Goal: Task Accomplishment & Management: Use online tool/utility

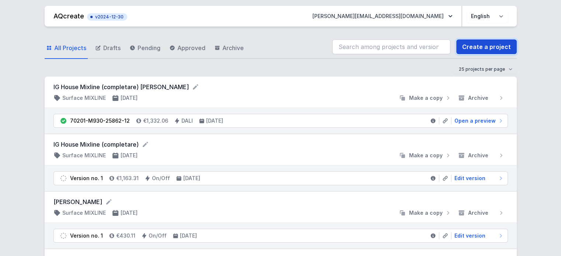
click at [473, 43] on link "Create a project" at bounding box center [486, 46] width 60 height 15
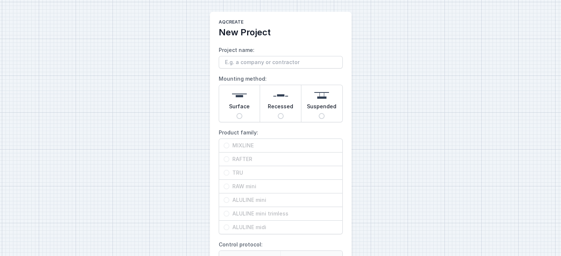
click at [238, 115] on input "Surface" at bounding box center [239, 116] width 6 height 6
radio input "true"
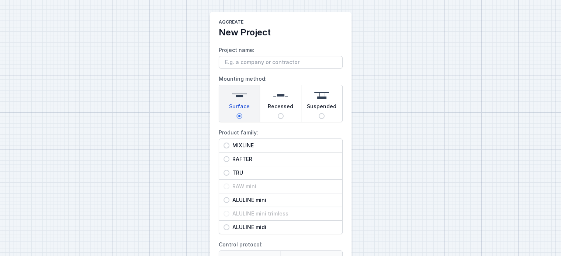
click at [247, 146] on span "MIXLINE" at bounding box center [283, 145] width 108 height 7
click at [229, 146] on input "MIXLINE" at bounding box center [226, 146] width 6 height 6
radio input "true"
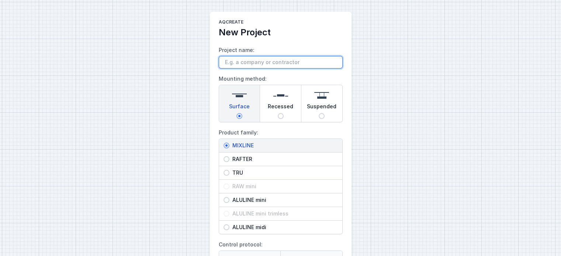
click at [266, 65] on input "Project name:" at bounding box center [281, 62] width 124 height 13
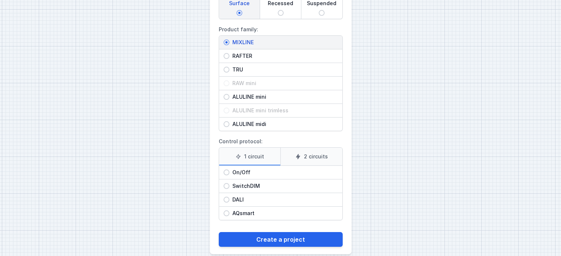
scroll to position [112, 0]
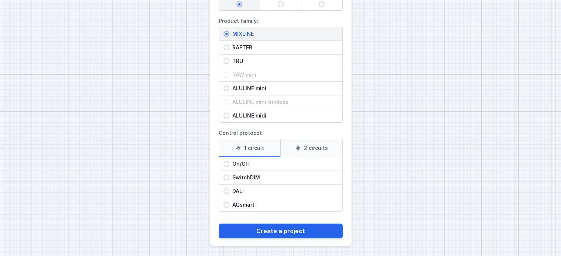
type input "[PERSON_NAME]"
click at [265, 150] on label "1 circuit" at bounding box center [250, 148] width 62 height 18
click at [0, 0] on input "1 circuit" at bounding box center [0, 0] width 0 height 0
click at [254, 188] on span "DALI" at bounding box center [283, 191] width 108 height 7
click at [229, 188] on input "DALI" at bounding box center [226, 191] width 6 height 6
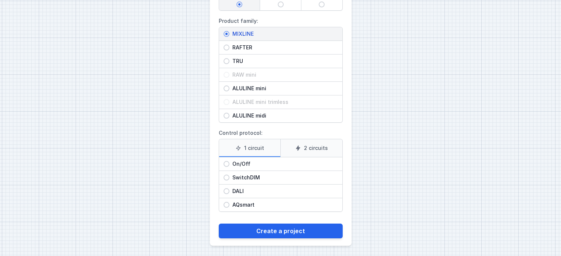
radio input "true"
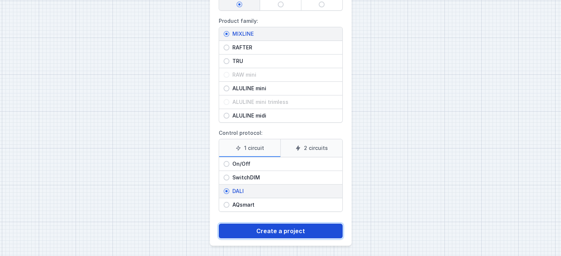
click at [291, 230] on button "Create a project" at bounding box center [281, 231] width 124 height 15
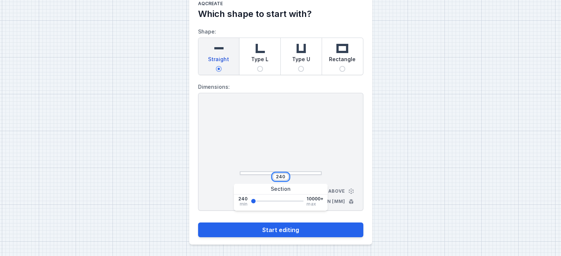
click at [284, 179] on input "240" at bounding box center [281, 177] width 12 height 6
type input "2"
type input "1880"
click at [198, 223] on button "Start editing" at bounding box center [280, 230] width 165 height 15
type input "1880"
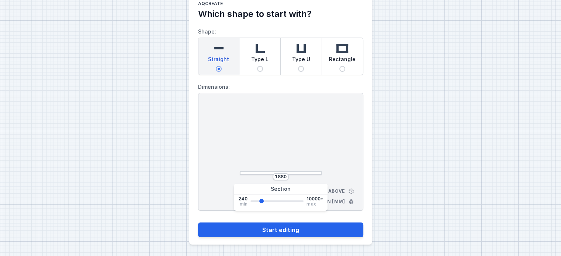
select select "4"
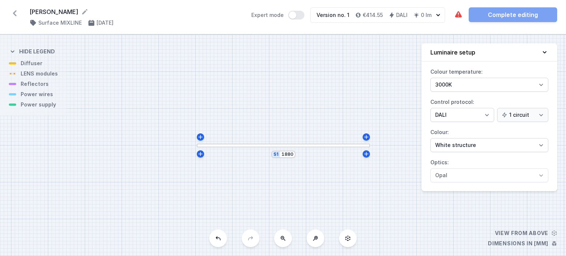
click at [312, 146] on div at bounding box center [283, 146] width 173 height 4
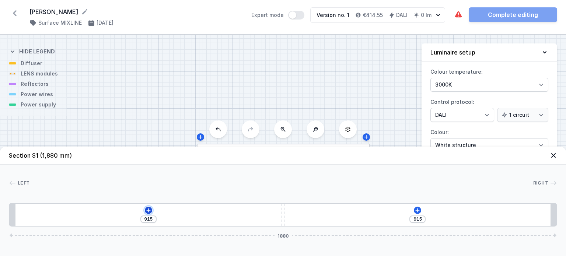
click at [146, 208] on icon at bounding box center [149, 211] width 6 height 6
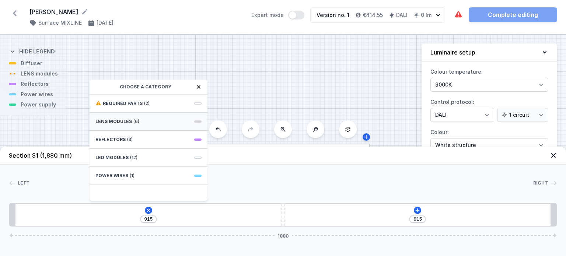
click at [126, 122] on span "LENS modules" at bounding box center [114, 122] width 37 height 6
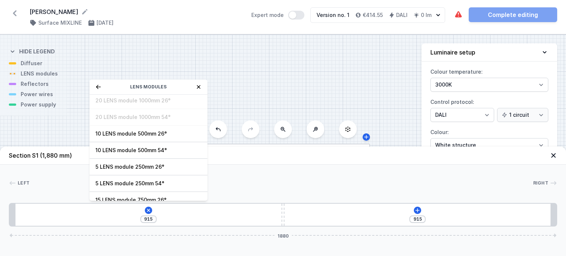
scroll to position [26, 0]
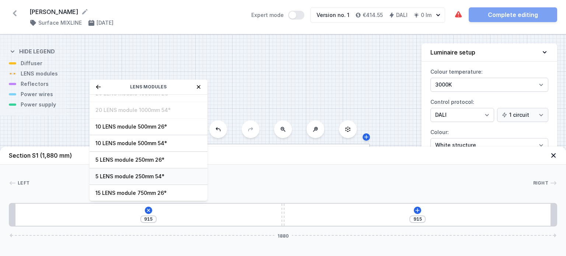
click at [138, 174] on span "5 LENS module 250mm 54°" at bounding box center [149, 176] width 106 height 7
type input "665"
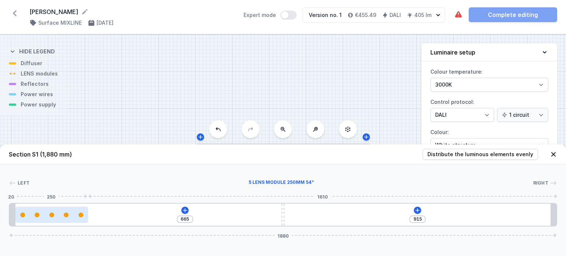
click at [75, 215] on div at bounding box center [51, 215] width 73 height 5
select select "1516"
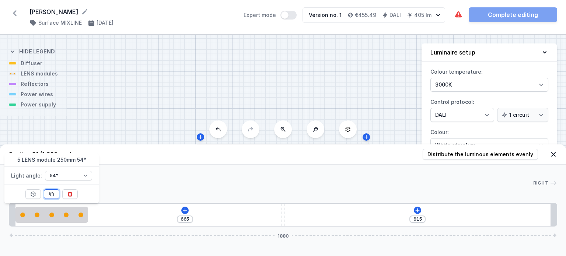
click at [50, 193] on icon at bounding box center [52, 194] width 6 height 6
type input "415"
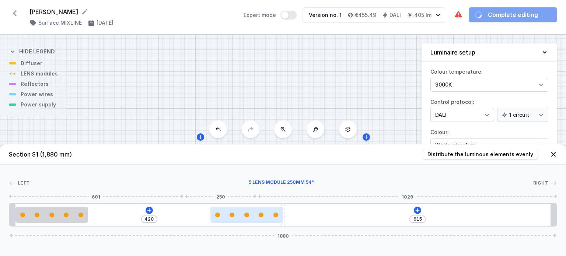
type input "783"
type input "557"
type input "719"
type input "621"
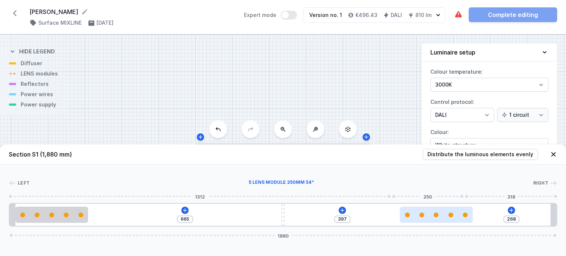
type input "238"
type input "427"
type input "210"
type input "455"
type input "189"
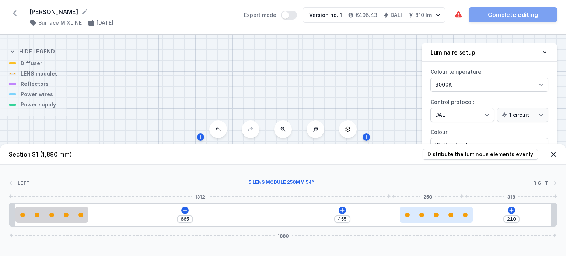
type input "476"
type input "164"
type input "501"
type input "149"
type input "516"
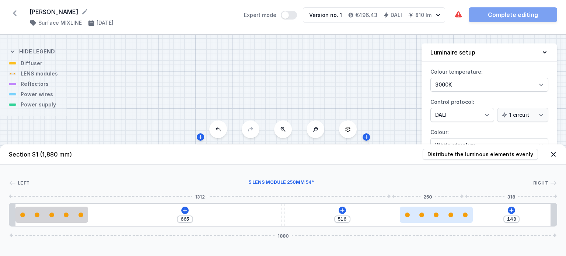
type input "139"
type input "526"
type input "129"
type input "536"
type input "119"
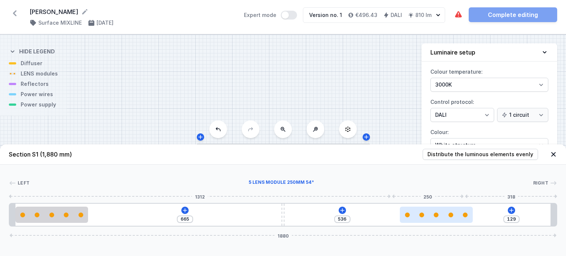
type input "546"
type input "105"
type input "560"
type input "91"
type input "574"
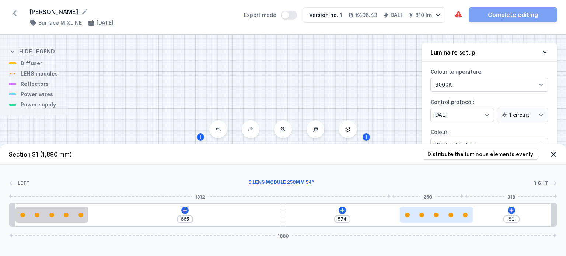
type input "75"
type input "590"
type input "60"
type input "605"
type input "45"
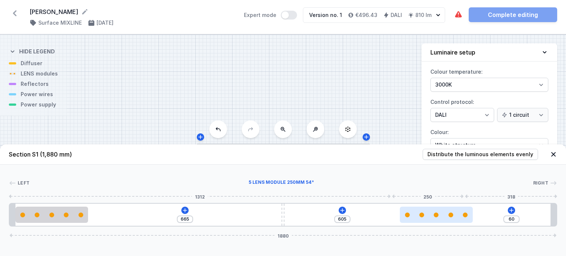
type input "620"
type input "35"
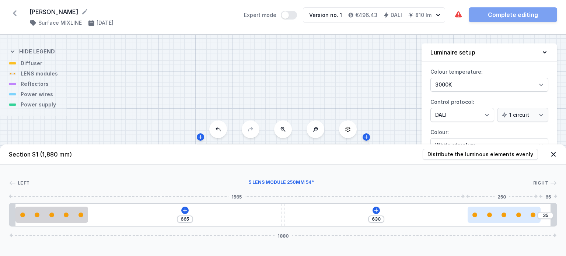
type input "665"
drag, startPoint x: 139, startPoint y: 218, endPoint x: 539, endPoint y: 221, distance: 400.8
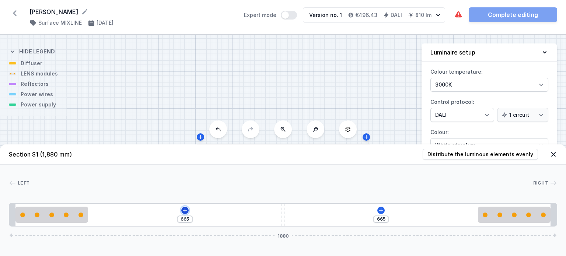
click at [183, 211] on icon at bounding box center [185, 211] width 6 height 6
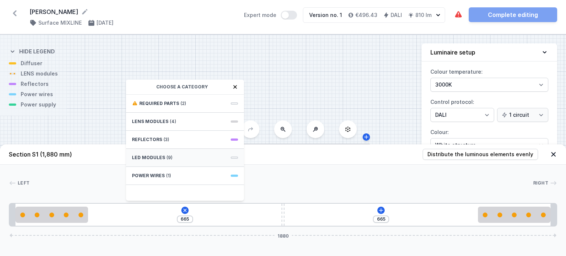
click at [163, 157] on span "LED modules" at bounding box center [148, 158] width 33 height 6
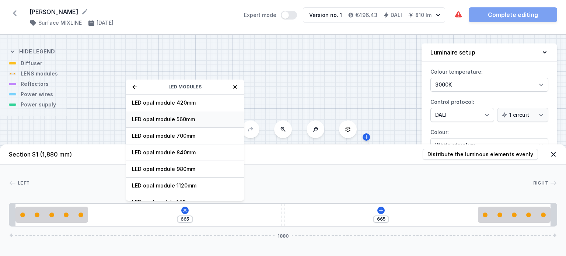
click at [167, 118] on span "LED opal module 560mm" at bounding box center [185, 119] width 106 height 7
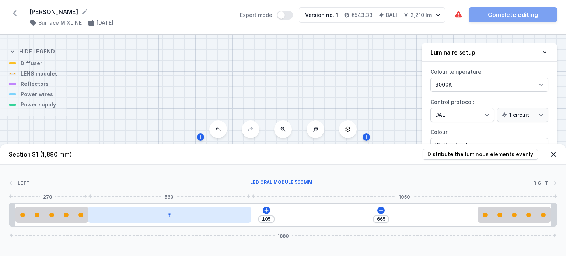
type input "28"
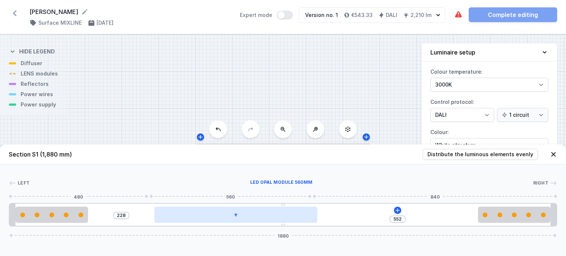
type input "526"
type input "254"
type input "510"
type input "270"
type input "496"
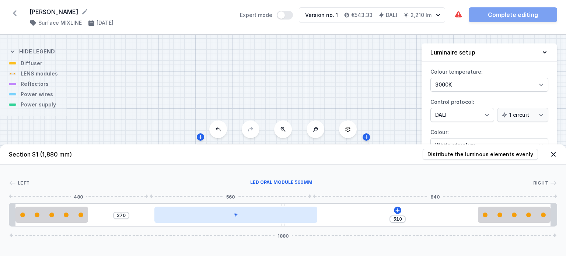
type input "284"
type input "482"
type input "298"
type input "472"
type input "308"
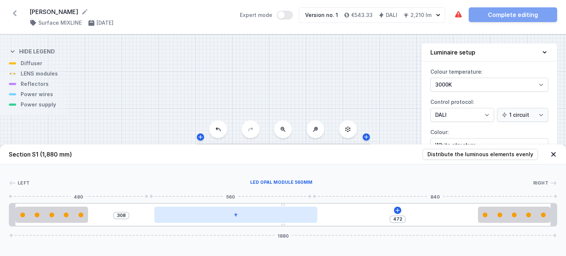
type input "462"
type input "318"
type input "457"
type input "323"
type input "452"
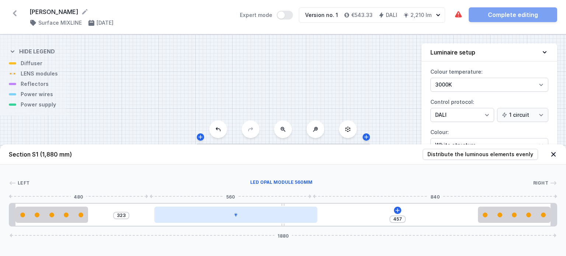
type input "328"
type input "447"
type input "333"
type input "442"
type input "338"
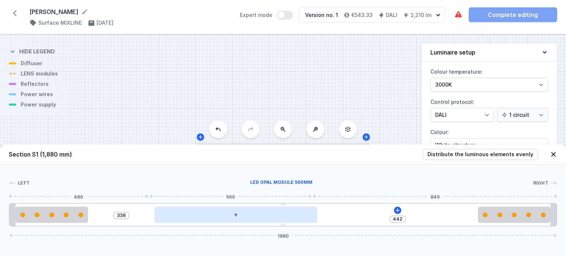
type input "436"
type input "344"
type input "428"
type input "352"
type input "423"
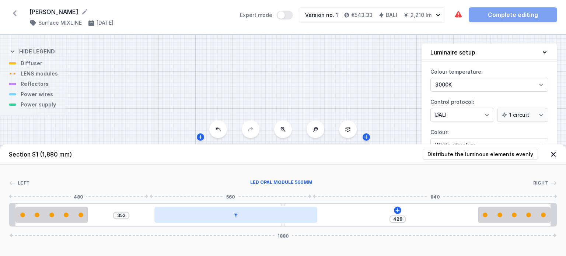
type input "357"
type input "419"
type input "361"
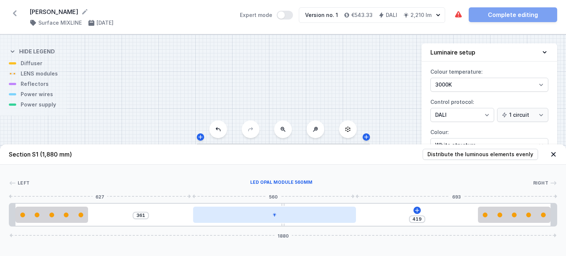
type input "416"
type input "364"
type input "408"
type input "372"
type input "404"
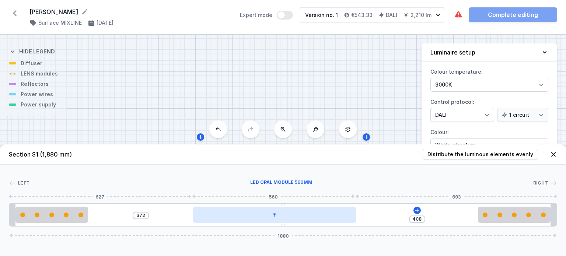
type input "376"
type input "403"
type input "377"
type input "398"
type input "382"
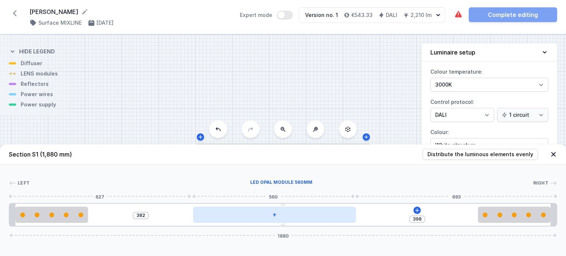
type input "393"
type input "387"
type input "388"
type input "392"
type input "383"
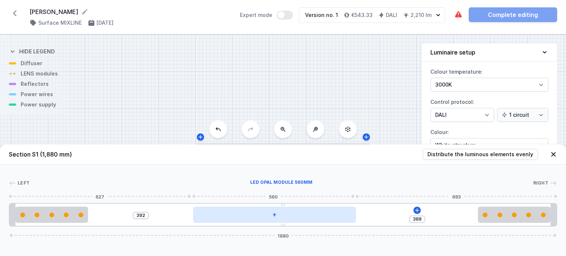
type input "397"
type input "377"
type input "403"
type input "372"
type input "408"
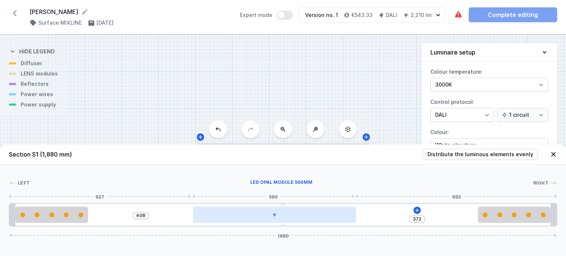
type input "368"
type input "412"
type input "369"
type input "411"
type input "373"
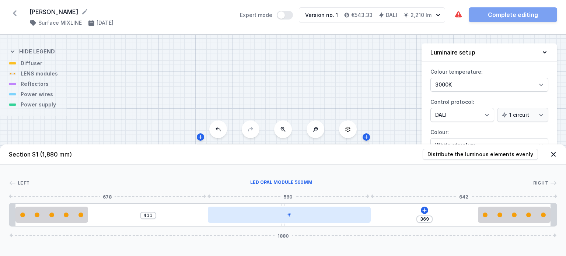
type input "407"
type input "376"
type input "404"
type input "377"
type input "403"
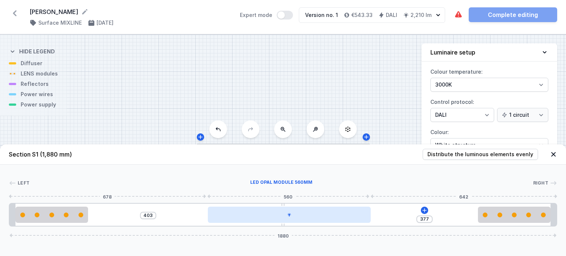
type input "378"
type input "402"
type input "382"
type input "398"
type input "384"
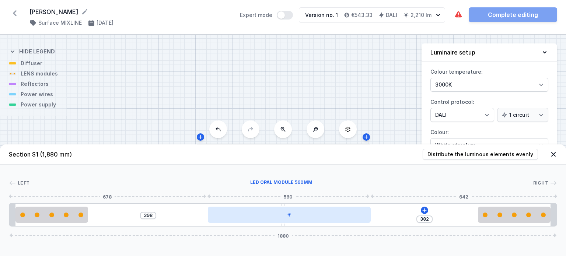
type input "396"
type input "387"
type input "393"
type input "390"
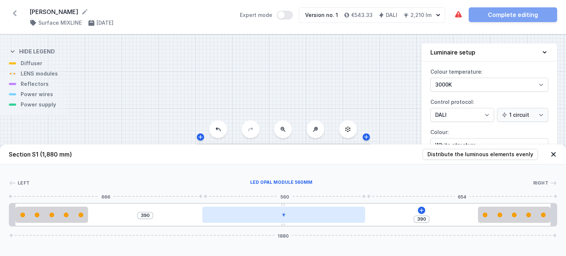
type input "393"
type input "387"
type input "394"
type input "386"
type input "395"
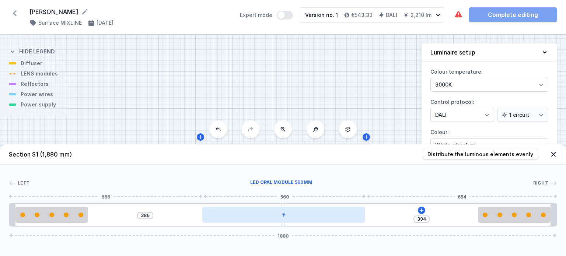
type input "385"
drag, startPoint x: 197, startPoint y: 213, endPoint x: 308, endPoint y: 213, distance: 110.6
click at [284, 217] on div at bounding box center [281, 215] width 163 height 16
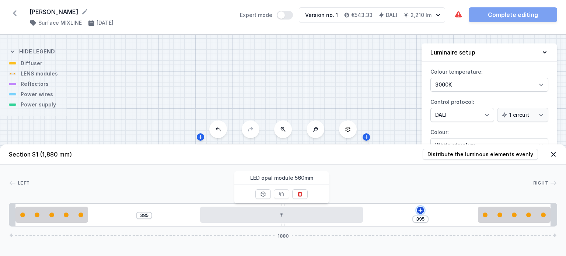
click at [420, 210] on icon at bounding box center [421, 211] width 6 height 6
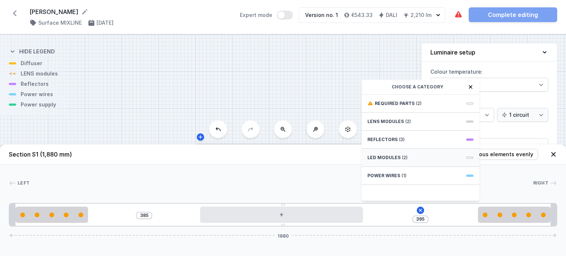
click at [394, 157] on span "LED modules" at bounding box center [384, 158] width 33 height 6
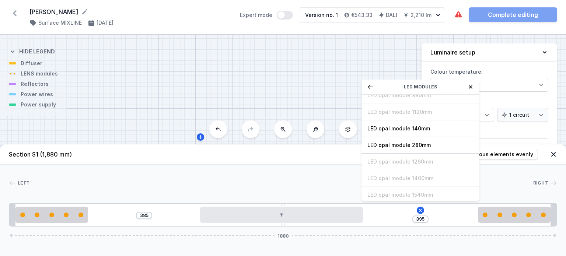
scroll to position [92, 0]
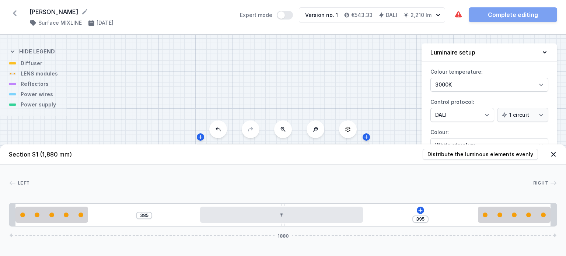
click at [310, 91] on div "S1 1880" at bounding box center [283, 146] width 566 height 222
click at [420, 211] on icon at bounding box center [421, 210] width 4 height 4
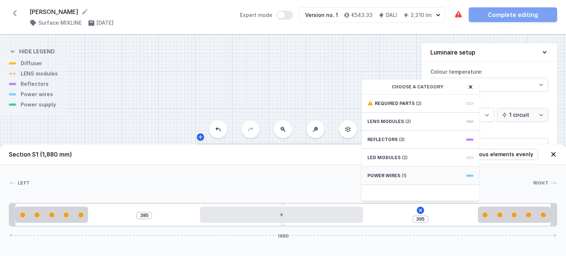
click at [393, 176] on span "Power wires" at bounding box center [384, 176] width 33 height 6
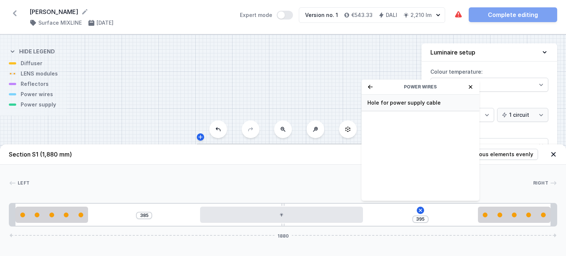
click at [393, 101] on span "Hole for power supply cable" at bounding box center [421, 102] width 106 height 7
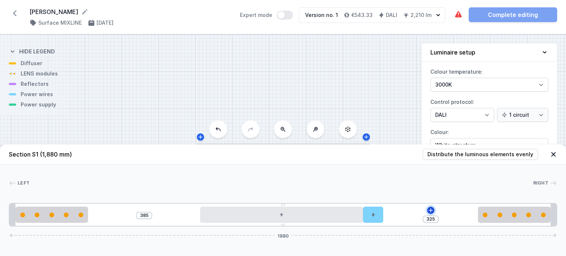
click at [430, 211] on icon at bounding box center [431, 211] width 6 height 6
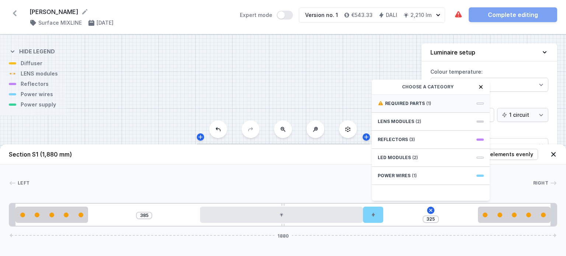
click at [410, 105] on span "Required parts" at bounding box center [405, 104] width 40 height 6
click at [410, 105] on span "DALI Driver - up to 35W" at bounding box center [431, 102] width 106 height 7
type input "25"
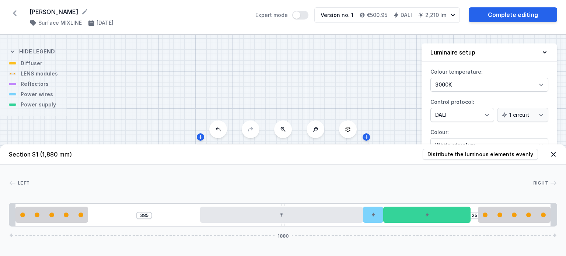
click at [399, 181] on div at bounding box center [282, 183] width 504 height 7
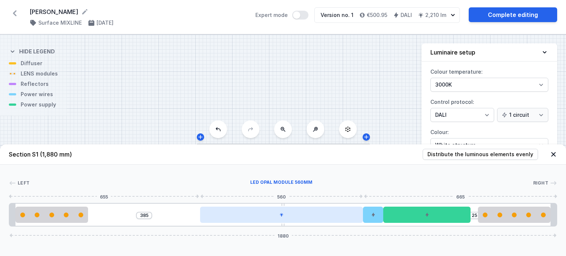
click at [288, 211] on div at bounding box center [281, 215] width 163 height 16
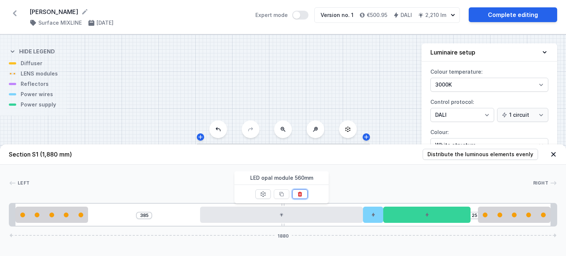
click at [301, 193] on icon at bounding box center [300, 194] width 4 height 5
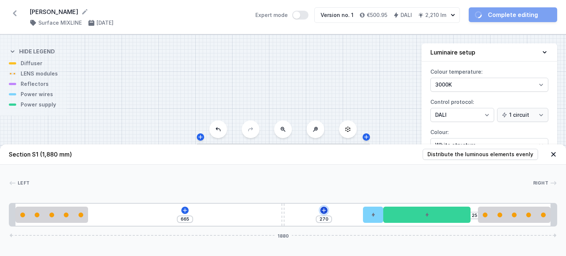
click at [326, 209] on icon at bounding box center [324, 211] width 6 height 6
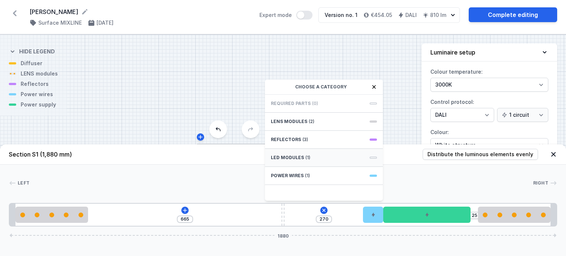
click at [308, 157] on span "(1)" at bounding box center [308, 158] width 5 height 6
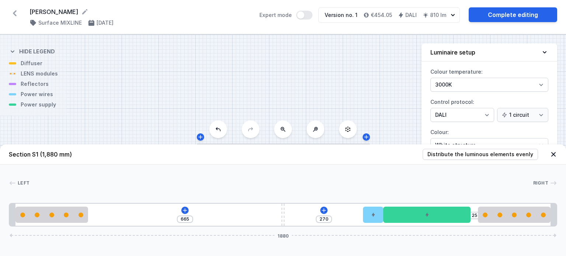
click at [391, 87] on div "S1 1880" at bounding box center [283, 146] width 566 height 222
click at [185, 210] on icon at bounding box center [185, 210] width 4 height 4
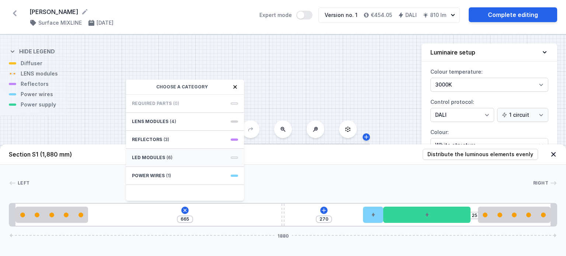
click at [174, 157] on div "LED modules (6)" at bounding box center [185, 158] width 118 height 18
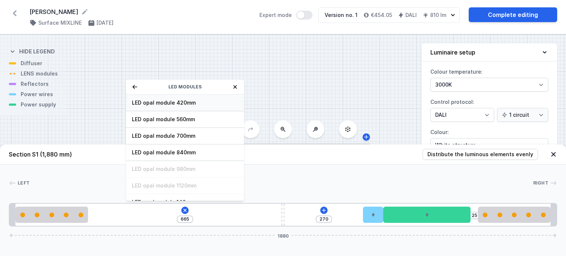
click at [193, 103] on span "LED opal module 420mm" at bounding box center [185, 102] width 106 height 7
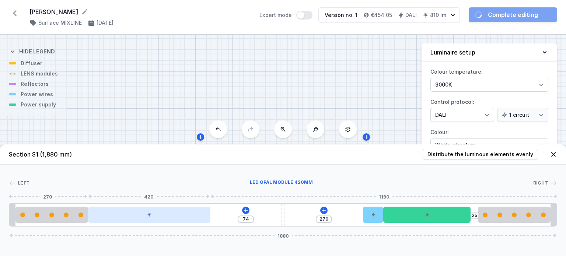
type input "38"
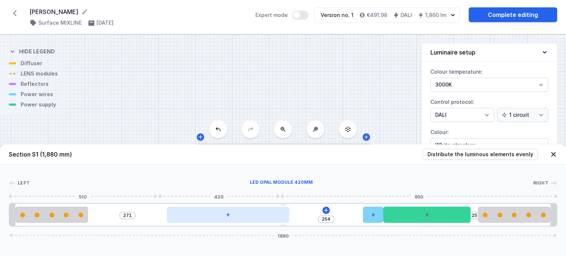
type input "231"
type input "294"
type input "210"
type input "315"
type input "191"
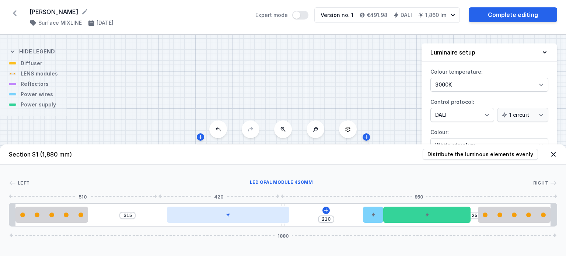
type input "334"
type input "180"
type input "345"
type input "163"
type input "362"
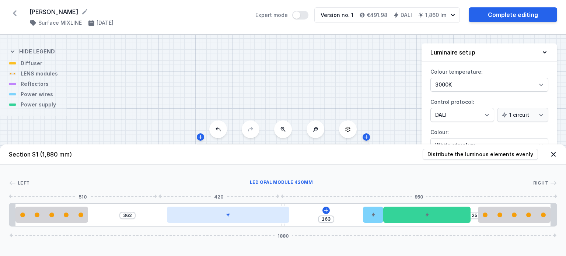
type input "155"
type input "370"
type input "142"
type input "383"
type input "138"
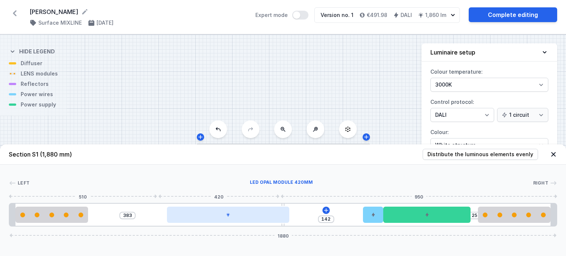
type input "387"
type input "132"
type input "393"
type input "117"
type input "408"
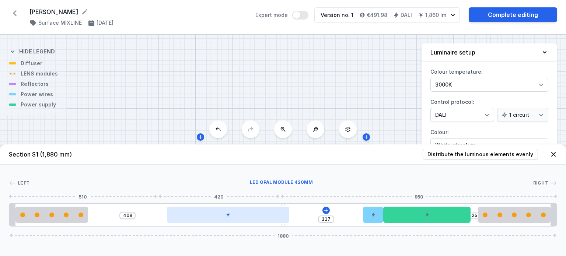
type input "107"
type input "418"
type input "97"
type input "428"
type input "88"
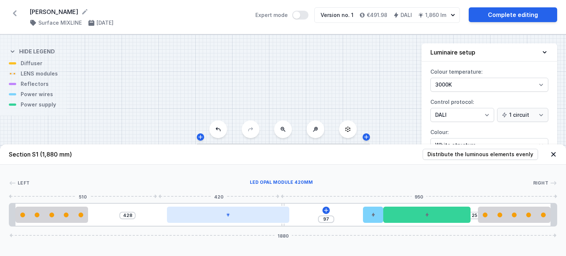
type input "437"
type input "82"
type input "443"
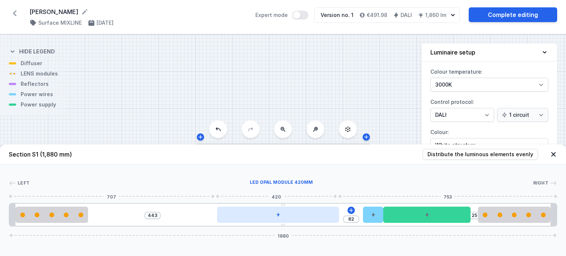
type input "76"
type input "449"
type input "71"
type input "454"
type input "69"
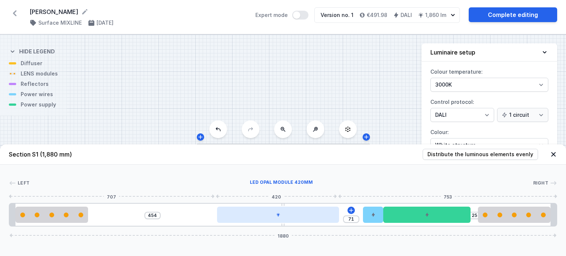
type input "456"
type input "67"
type input "458"
drag, startPoint x: 183, startPoint y: 217, endPoint x: 316, endPoint y: 218, distance: 132.4
click at [308, 214] on div at bounding box center [283, 215] width 122 height 16
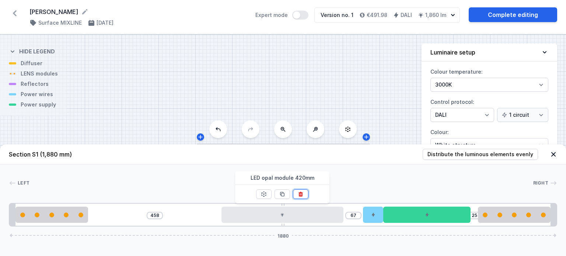
click at [301, 193] on icon at bounding box center [301, 194] width 4 height 5
type input "270"
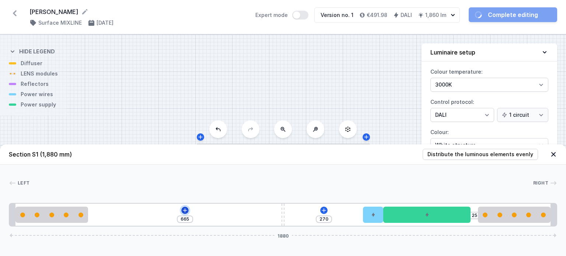
click at [184, 211] on icon at bounding box center [185, 210] width 4 height 4
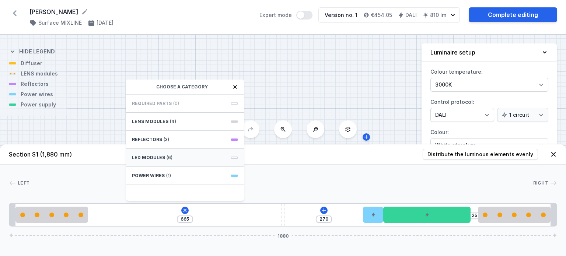
click at [178, 161] on div "LED modules (6)" at bounding box center [185, 158] width 118 height 18
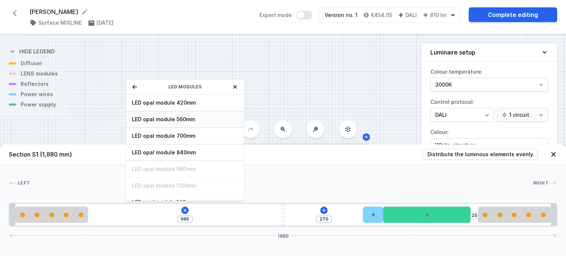
click at [201, 117] on span "LED opal module 560mm" at bounding box center [185, 119] width 106 height 7
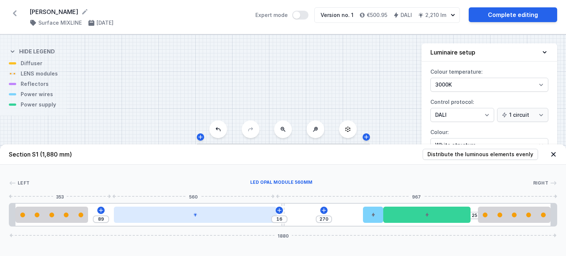
type input "6"
type input "115"
type input "260"
type input "125"
type input "250"
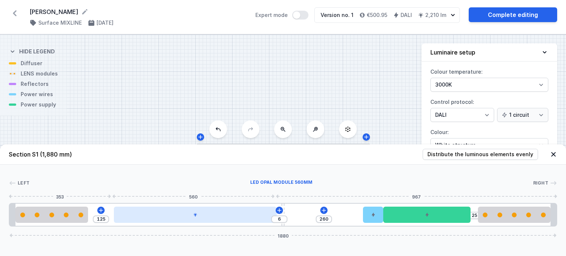
type input "135"
type input "240"
type input "145"
type input "222"
type input "163"
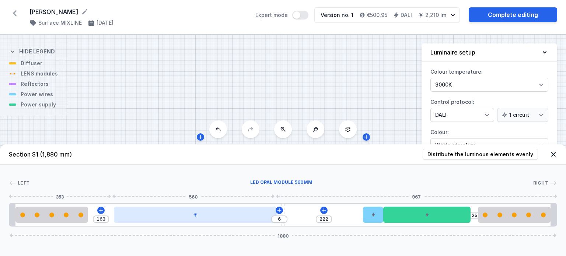
type input "208"
type input "177"
type input "193"
type input "192"
type input "183"
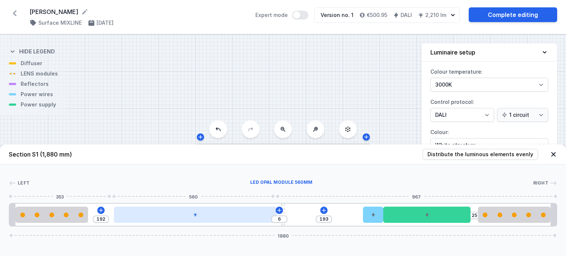
type input "202"
type input "177"
type input "208"
type input "167"
type input "218"
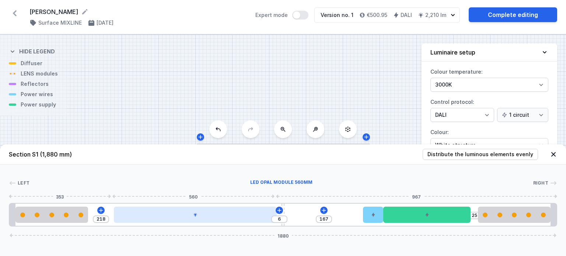
type input "162"
type input "223"
type input "159"
type input "226"
type input "154"
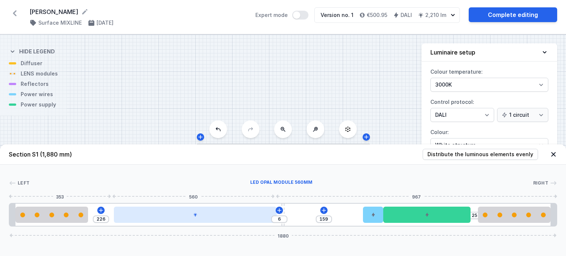
type input "231"
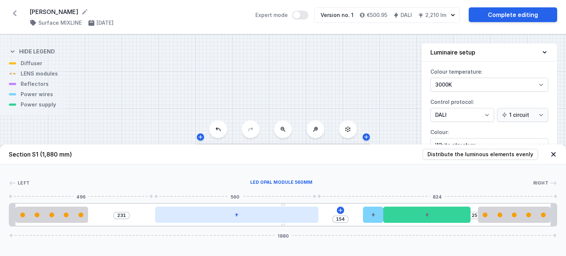
type input "152"
type input "233"
type input "144"
type input "241"
type input "138"
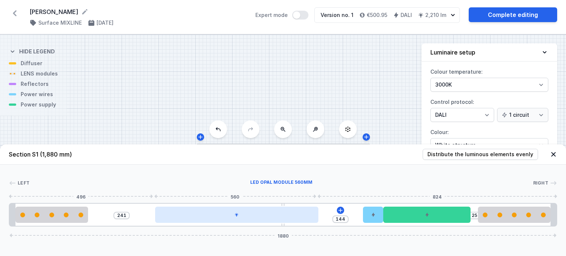
type input "247"
type input "128"
type input "257"
type input "119"
type input "266"
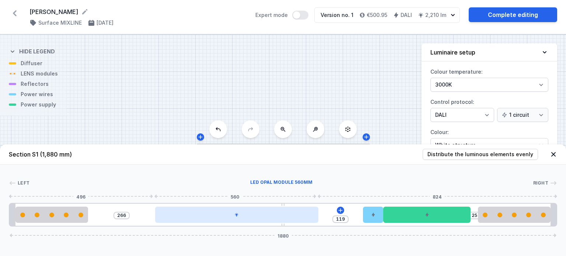
type input "114"
type input "271"
type input "108"
type input "277"
type input "107"
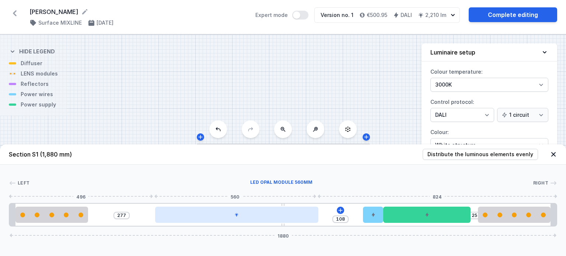
type input "278"
type input "104"
drag, startPoint x: 239, startPoint y: 219, endPoint x: 306, endPoint y: 221, distance: 67.9
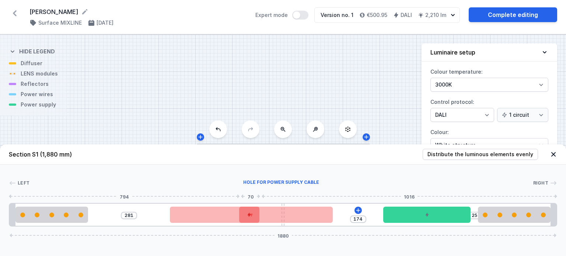
drag, startPoint x: 370, startPoint y: 216, endPoint x: 243, endPoint y: 214, distance: 126.9
click at [243, 214] on div at bounding box center [249, 215] width 20 height 16
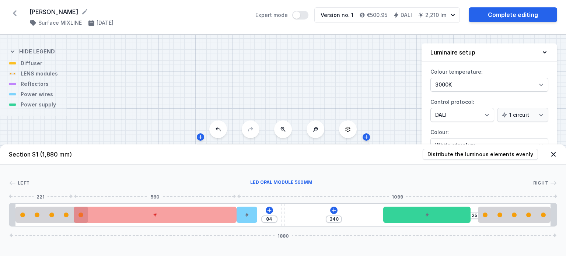
drag, startPoint x: 305, startPoint y: 220, endPoint x: 199, endPoint y: 215, distance: 106.3
click at [198, 215] on div at bounding box center [155, 215] width 163 height 16
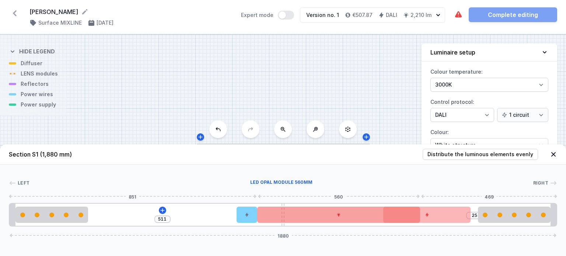
drag, startPoint x: 198, startPoint y: 219, endPoint x: 380, endPoint y: 216, distance: 182.6
